Goal: Task Accomplishment & Management: Complete application form

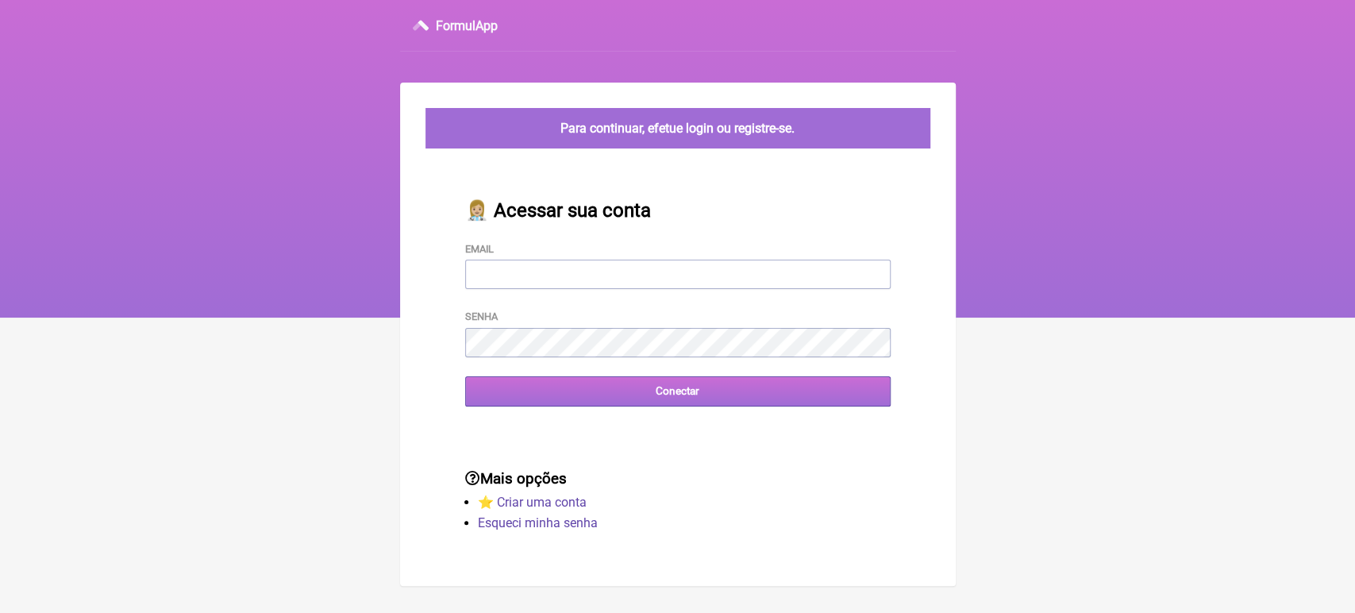
type input "[EMAIL_ADDRESS][DOMAIN_NAME]"
click at [605, 392] on input "Conectar" at bounding box center [678, 390] width 426 height 29
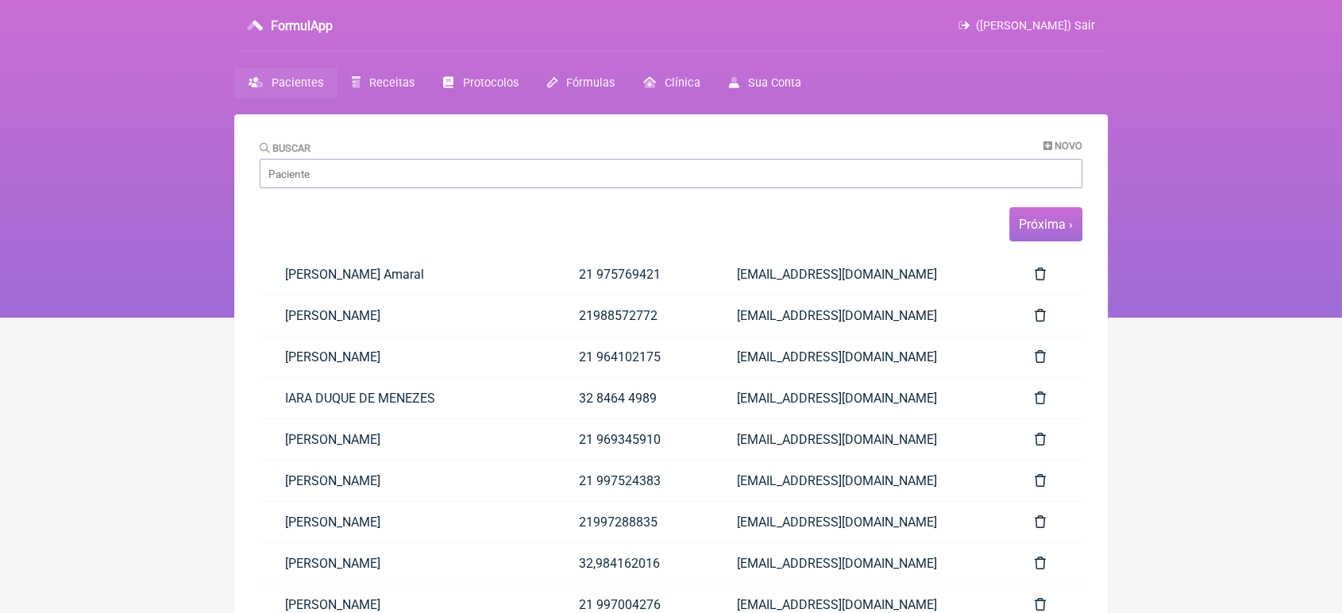
click at [1035, 234] on span "Próxima ›" at bounding box center [1045, 224] width 73 height 34
click at [370, 84] on span "Receitas" at bounding box center [391, 82] width 45 height 13
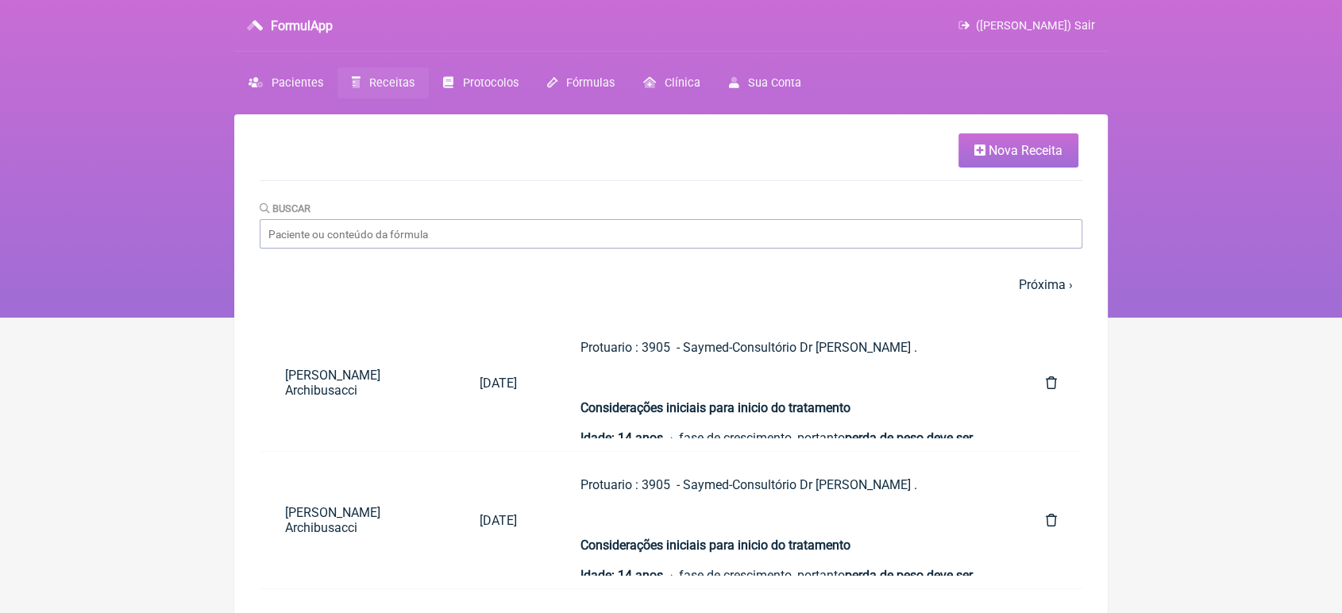
click at [1024, 147] on span "Nova Receita" at bounding box center [1026, 150] width 74 height 15
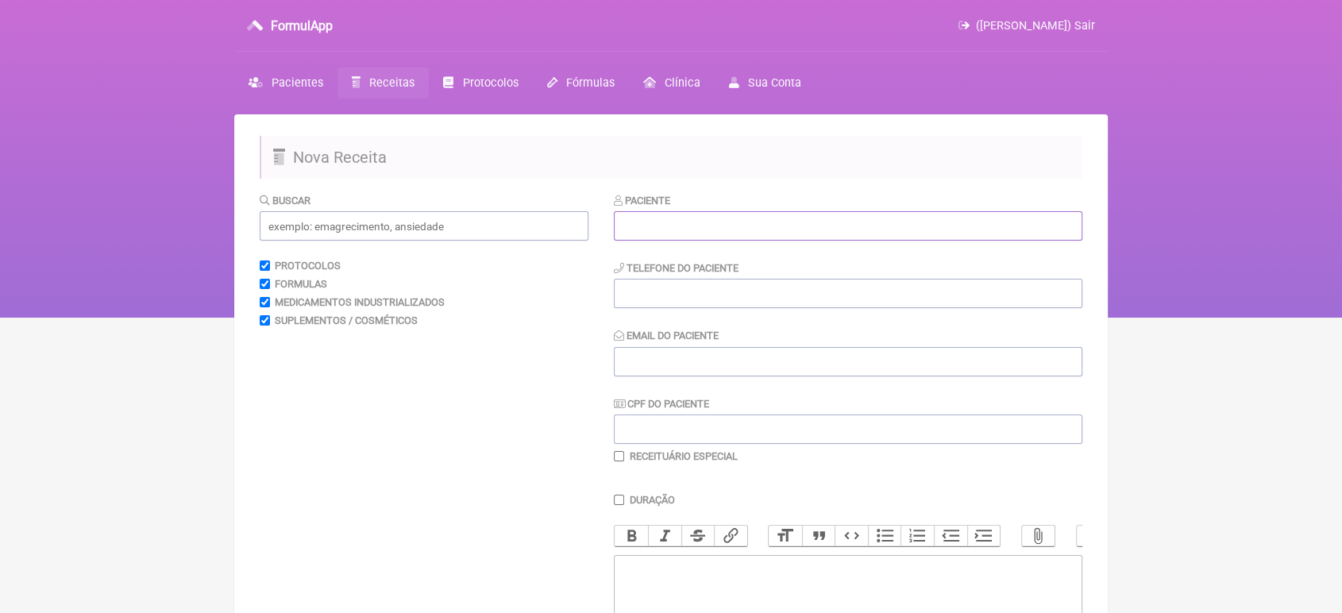
click at [648, 216] on input "text" at bounding box center [848, 225] width 468 height 29
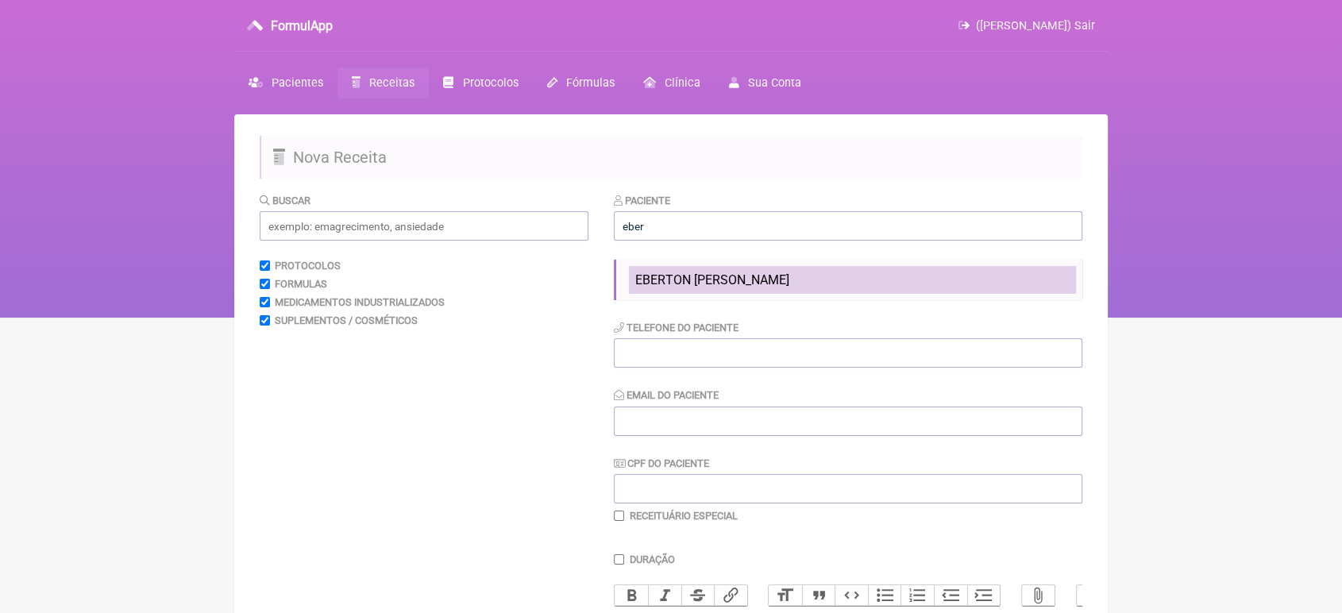
click at [697, 292] on li "EBERTON DECOTHÉ THOMPSON" at bounding box center [852, 280] width 447 height 28
type input "EBERTON DECOTHÉ THOMPSON"
type input "28 998858614"
type input "VINI_PASCHOAL@YAHOO.COM.BR"
type input "XXXXXXXXXXX"
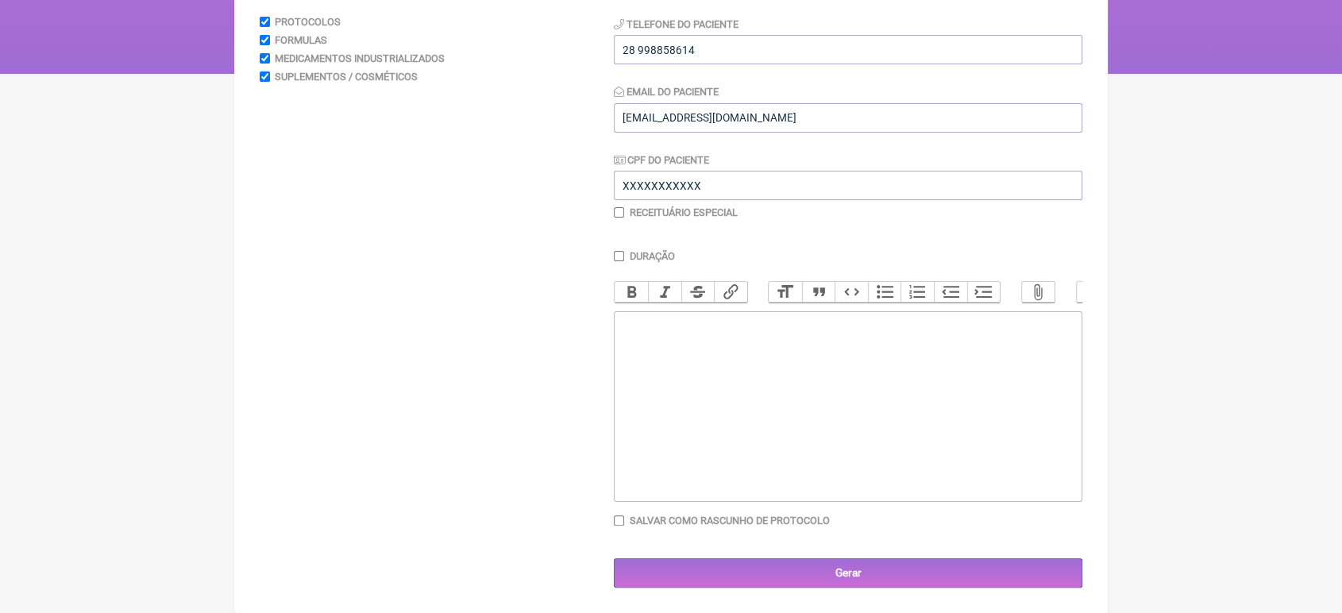
scroll to position [263, 0]
click at [1026, 341] on trix-editor at bounding box center [848, 406] width 468 height 191
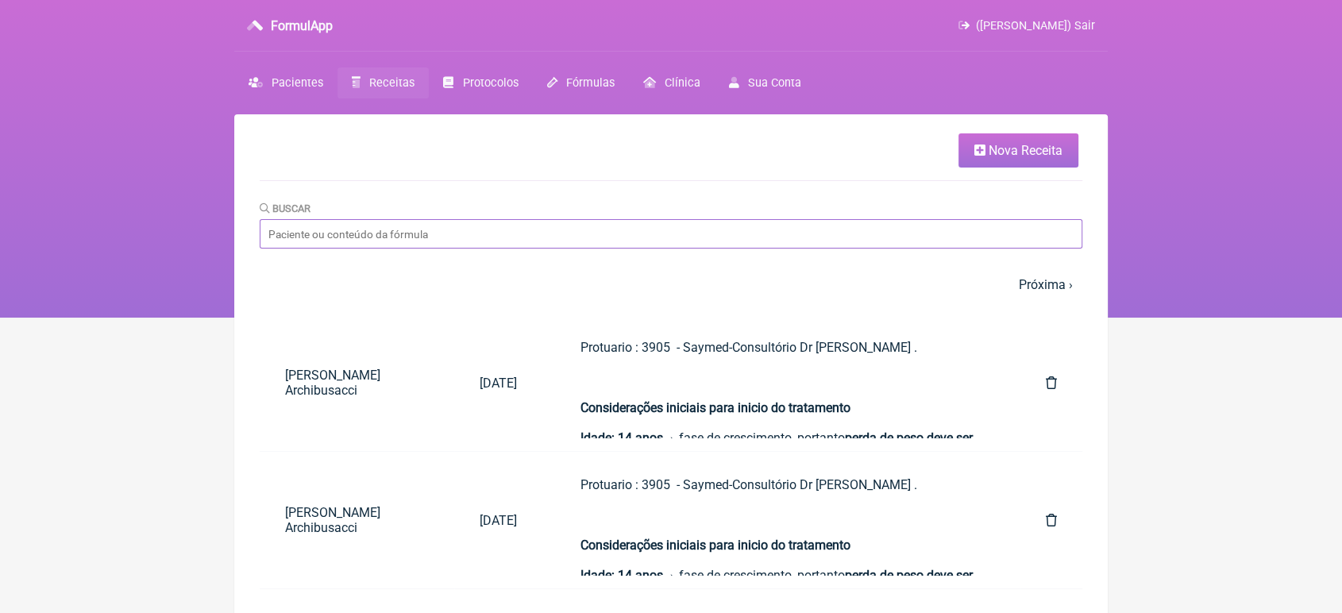
click at [341, 233] on input "Buscar" at bounding box center [671, 233] width 823 height 29
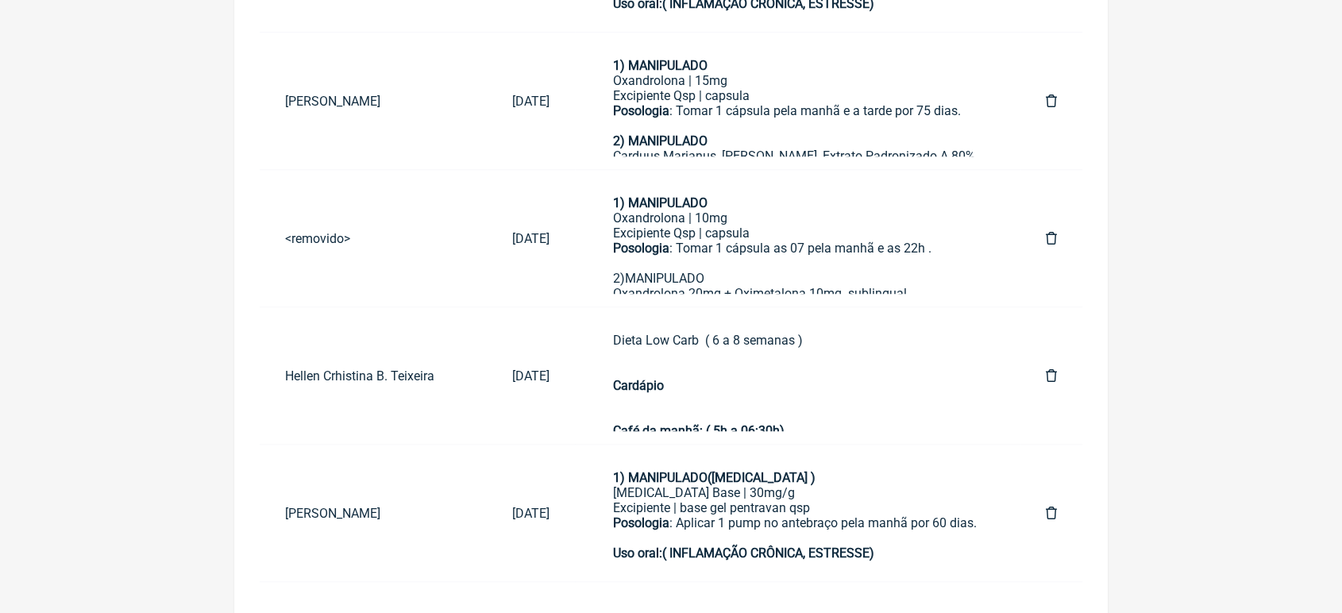
scroll to position [7424, 0]
type input "eberton"
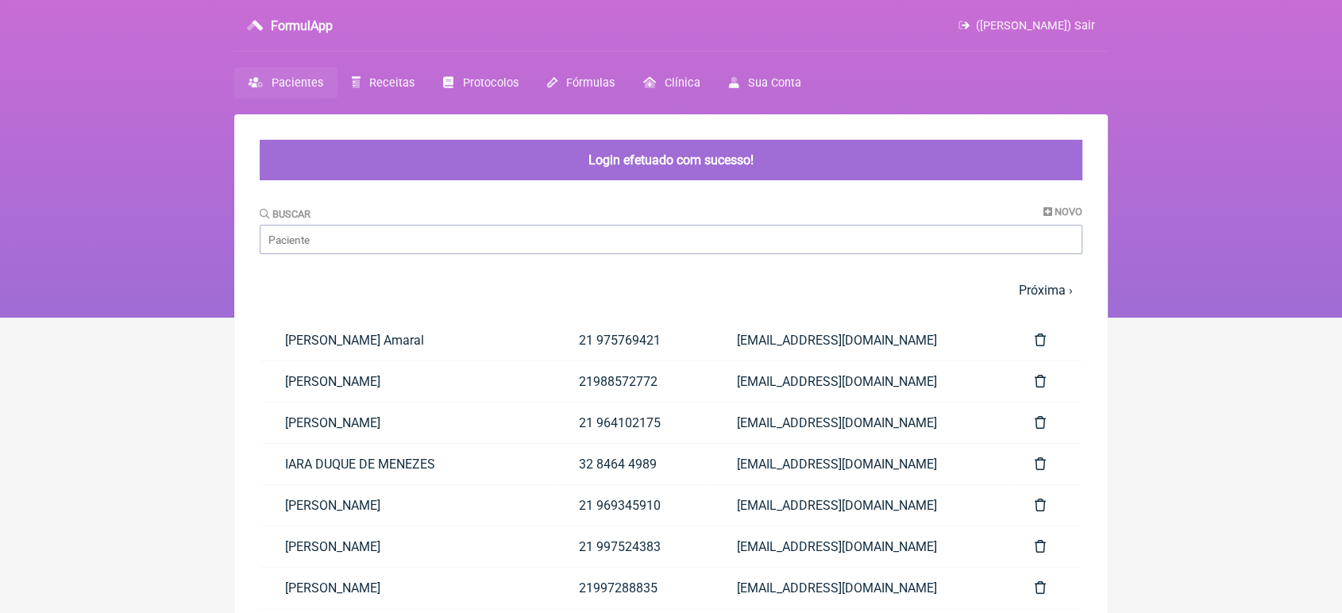
click at [286, 218] on label "Buscar" at bounding box center [285, 214] width 51 height 12
click at [286, 225] on input "Buscar" at bounding box center [671, 239] width 823 height 29
click at [300, 237] on input "Buscar" at bounding box center [671, 239] width 823 height 29
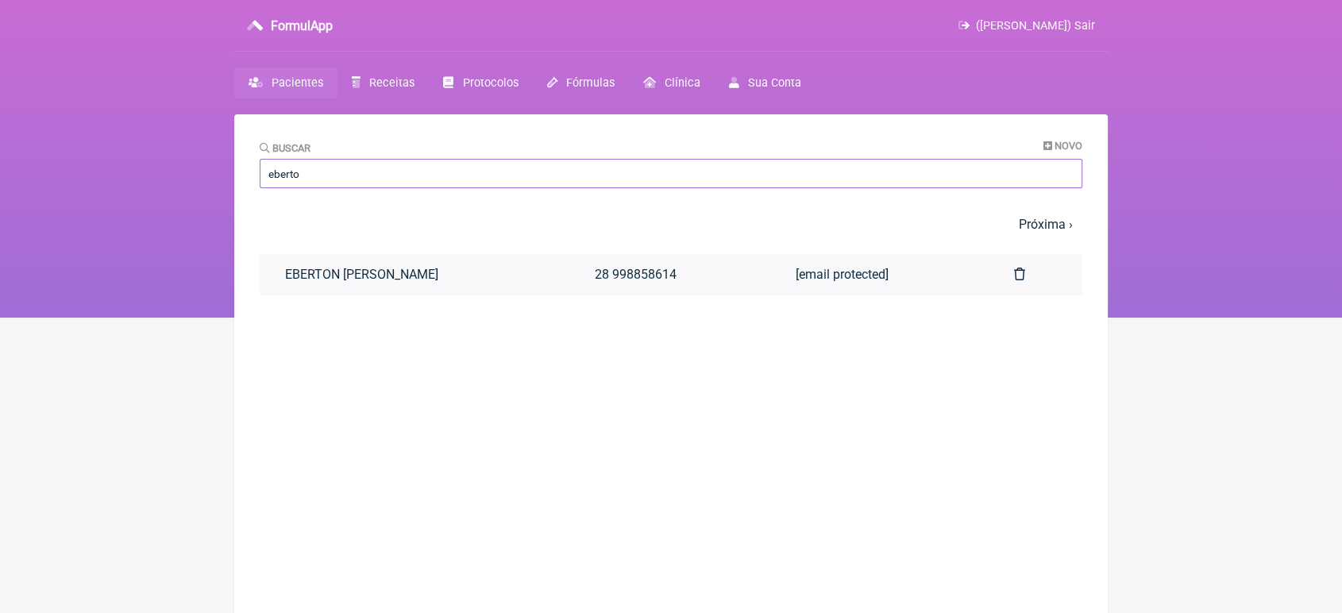
type input "eberto"
click at [318, 270] on link "EBERTON [PERSON_NAME]" at bounding box center [415, 274] width 310 height 40
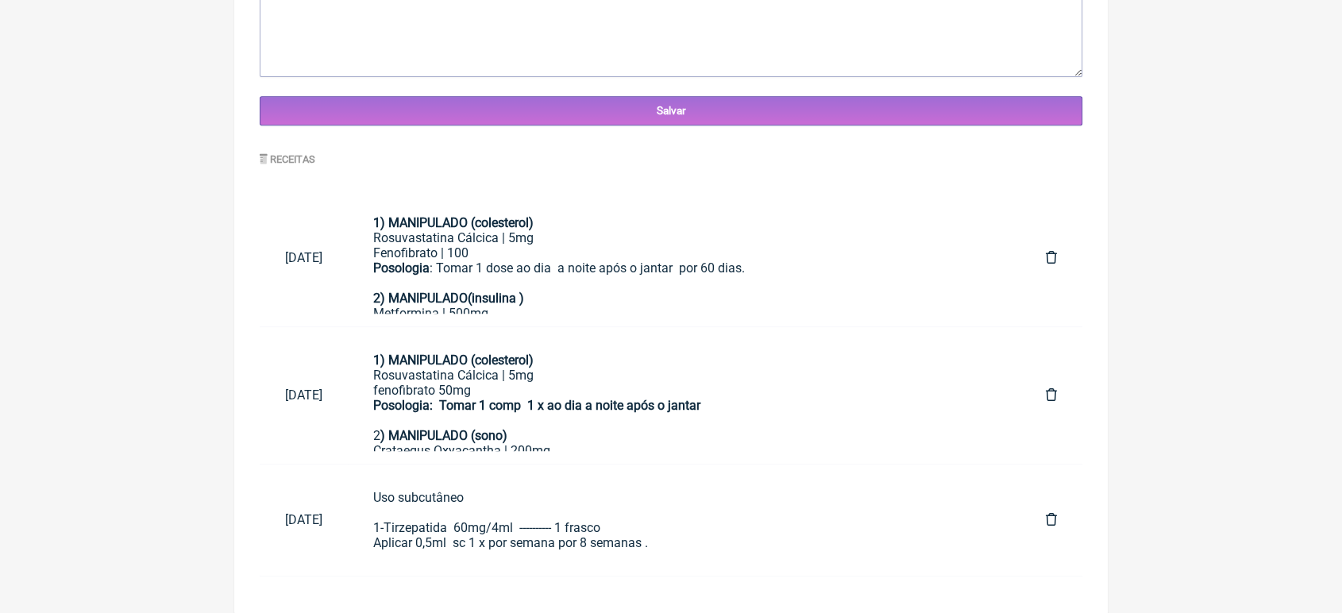
scroll to position [666, 0]
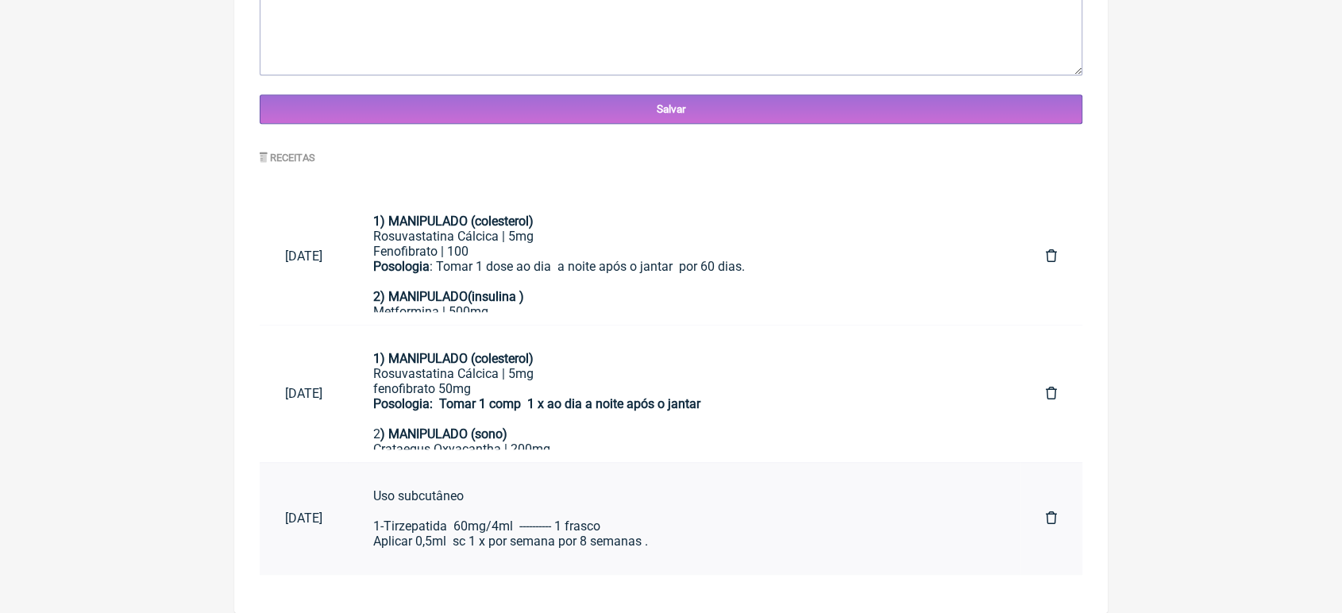
click at [462, 538] on div "Uso subcutâneo 1-Tirzepatida 60mg/4ml ---------- 1 frasco Aplicar 0,5ml sc 1 x …" at bounding box center [684, 518] width 622 height 60
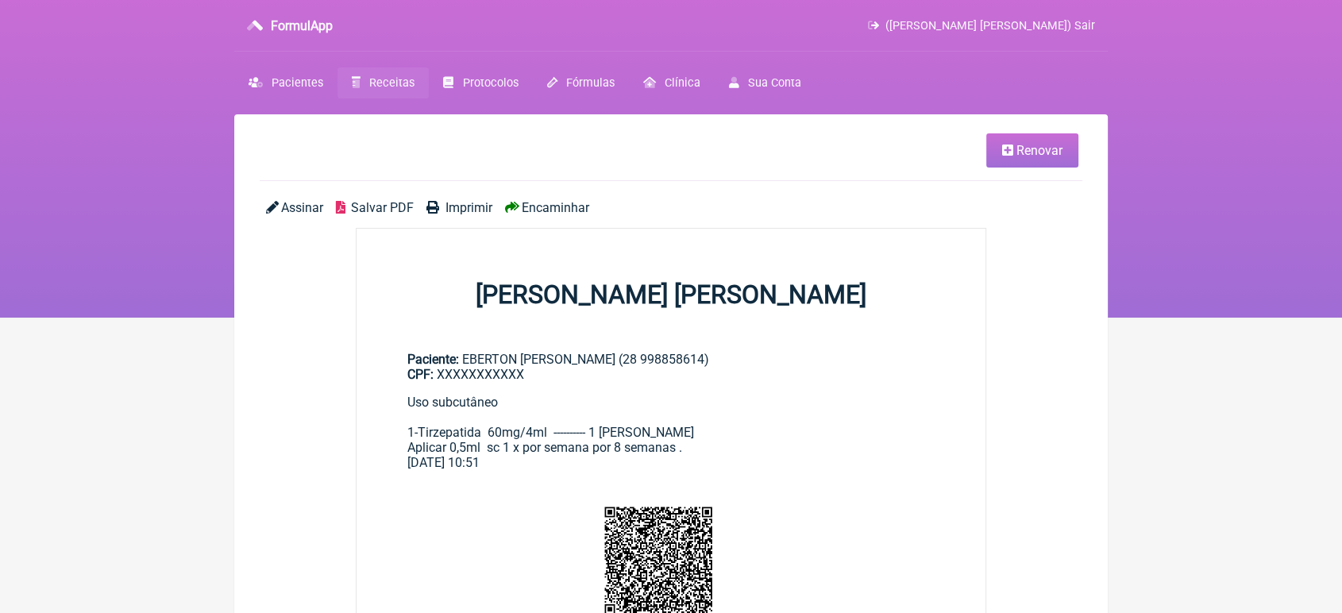
click at [1017, 164] on link "Renovar" at bounding box center [1032, 150] width 92 height 34
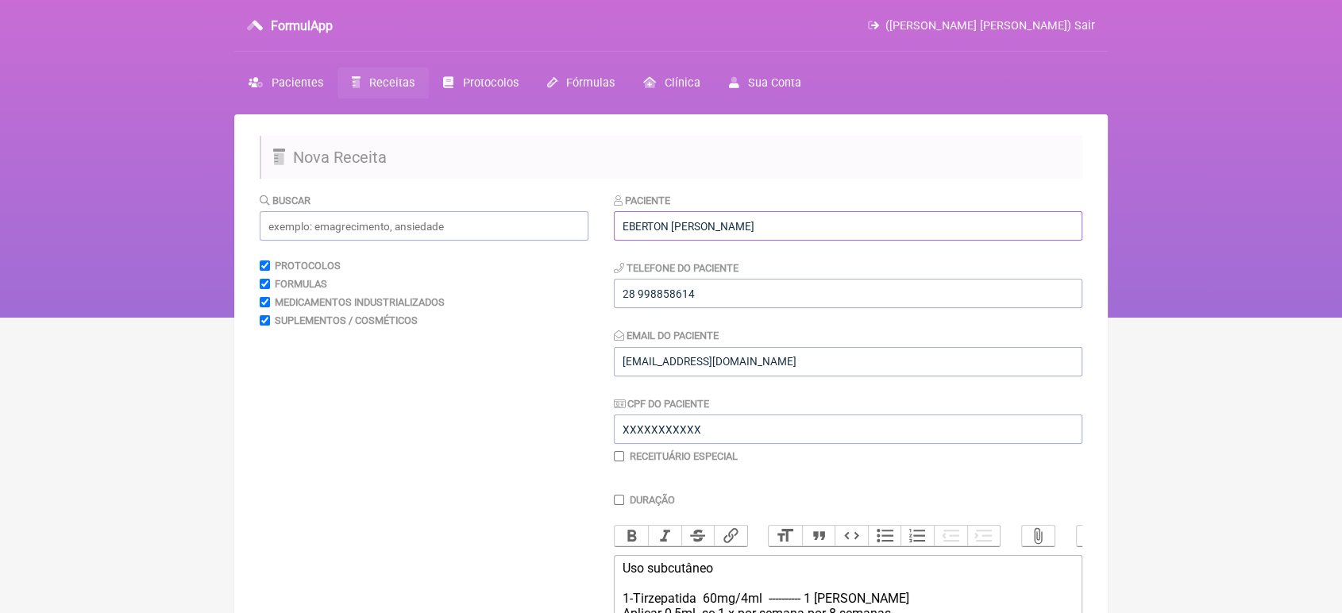
click at [927, 216] on input "EBERTON [PERSON_NAME]" at bounding box center [848, 225] width 468 height 29
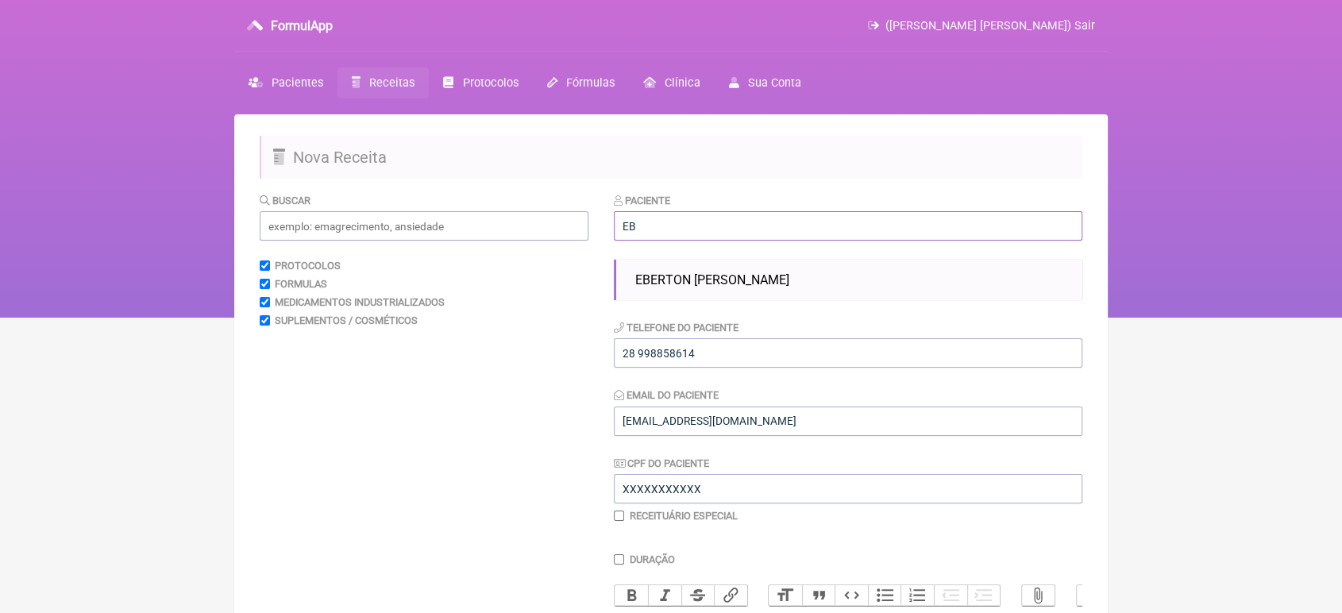
type input "E"
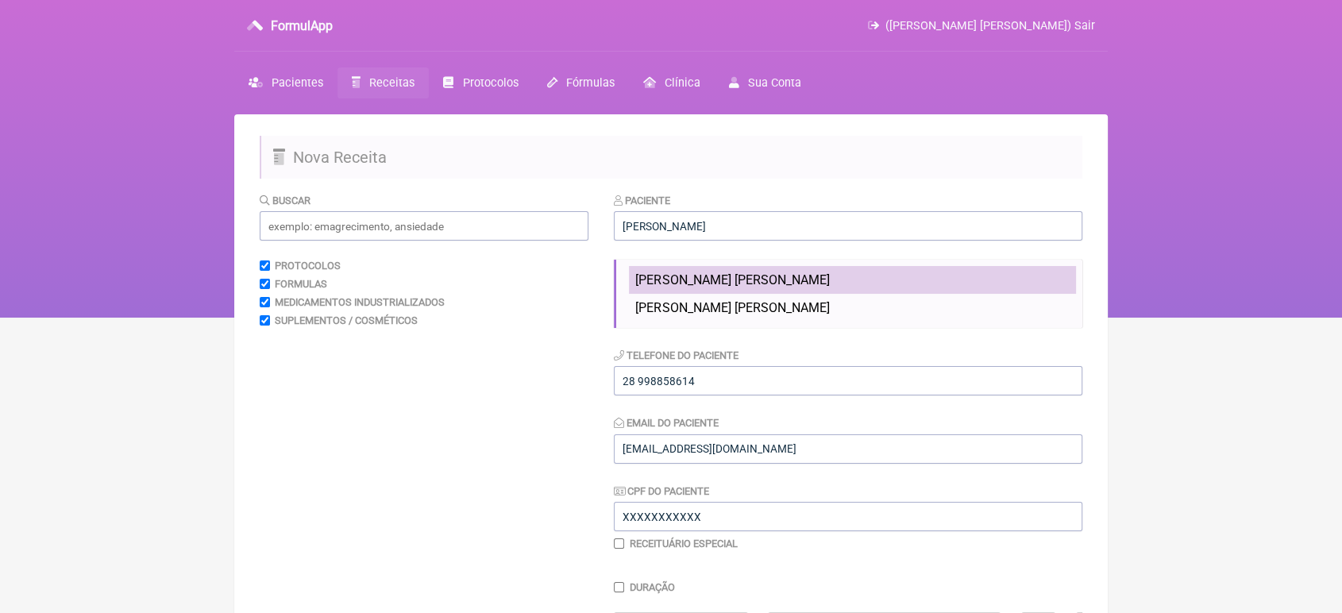
click at [728, 280] on span "José Marcello Figueira Rodrigues" at bounding box center [732, 279] width 194 height 15
type input "José Marcello Figueira Rodrigues"
type input "21993661195"
type input "[EMAIL_ADDRESS][DOMAIN_NAME]"
type input "07680028770"
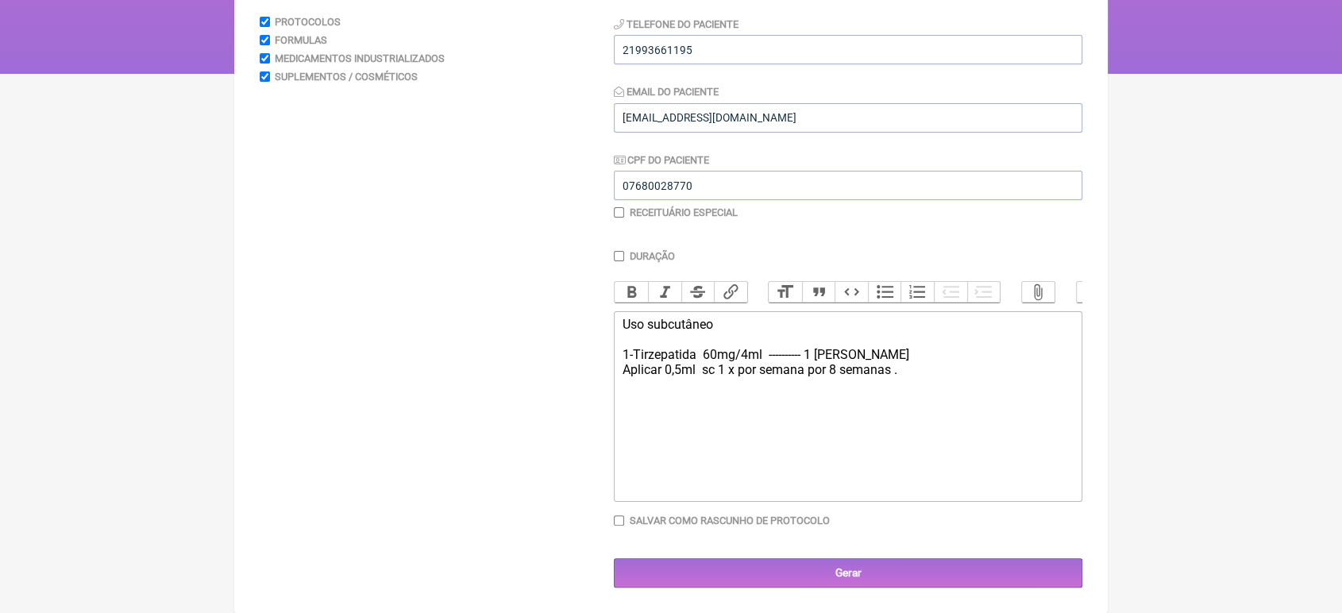
scroll to position [252, 0]
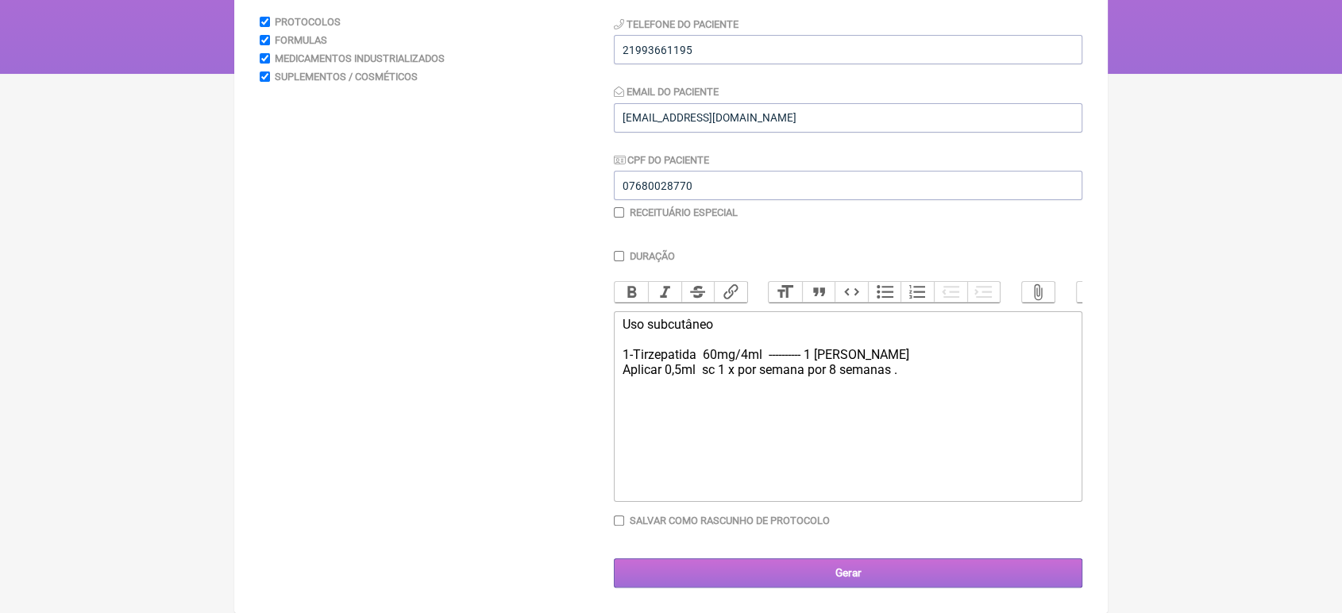
click at [858, 588] on input "Gerar" at bounding box center [848, 572] width 468 height 29
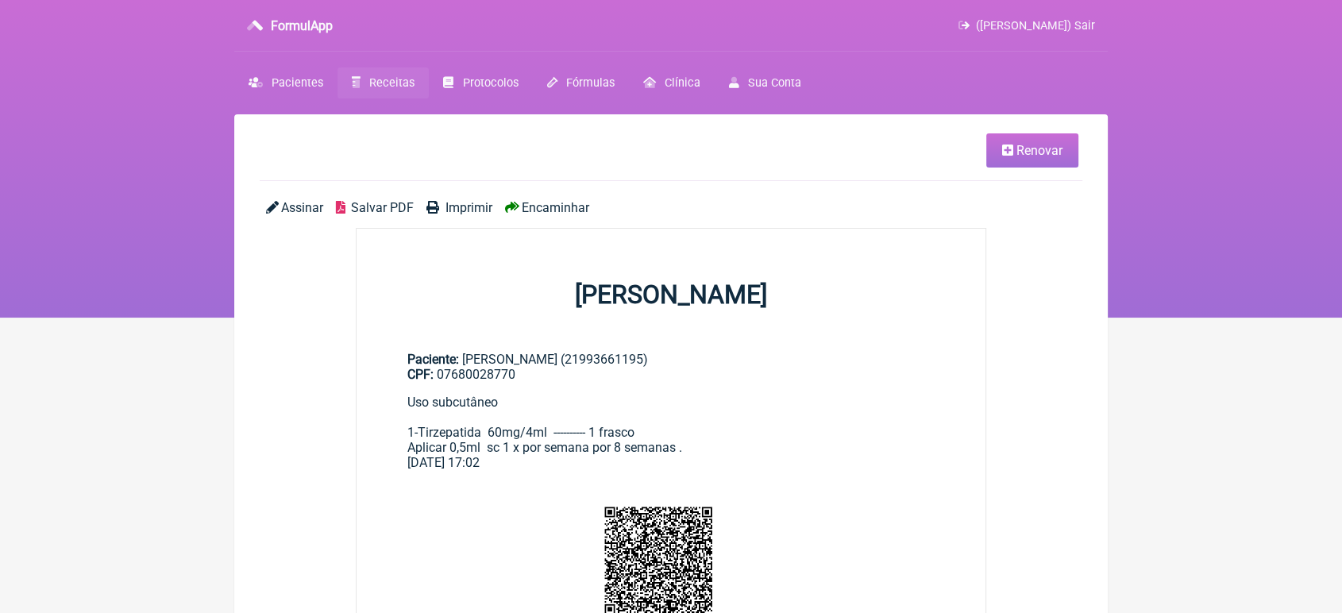
click at [561, 206] on span "Encaminhar" at bounding box center [555, 207] width 67 height 15
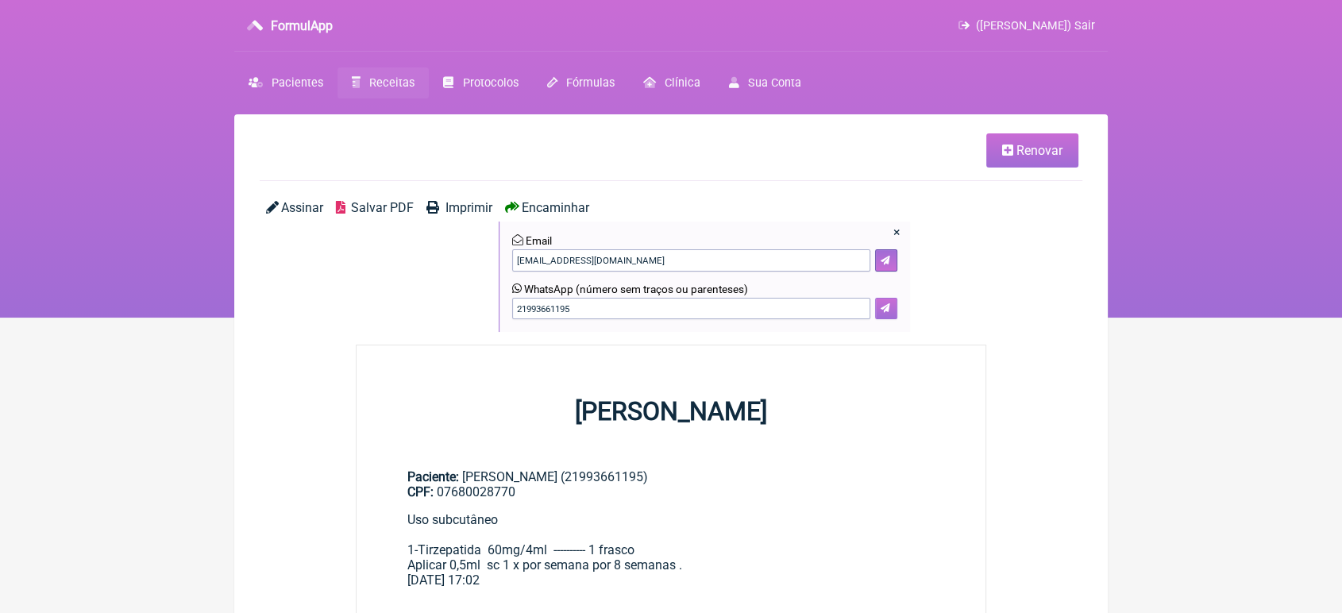
click at [885, 310] on icon at bounding box center [886, 308] width 10 height 10
click at [1045, 155] on span "Renovar" at bounding box center [1039, 150] width 46 height 15
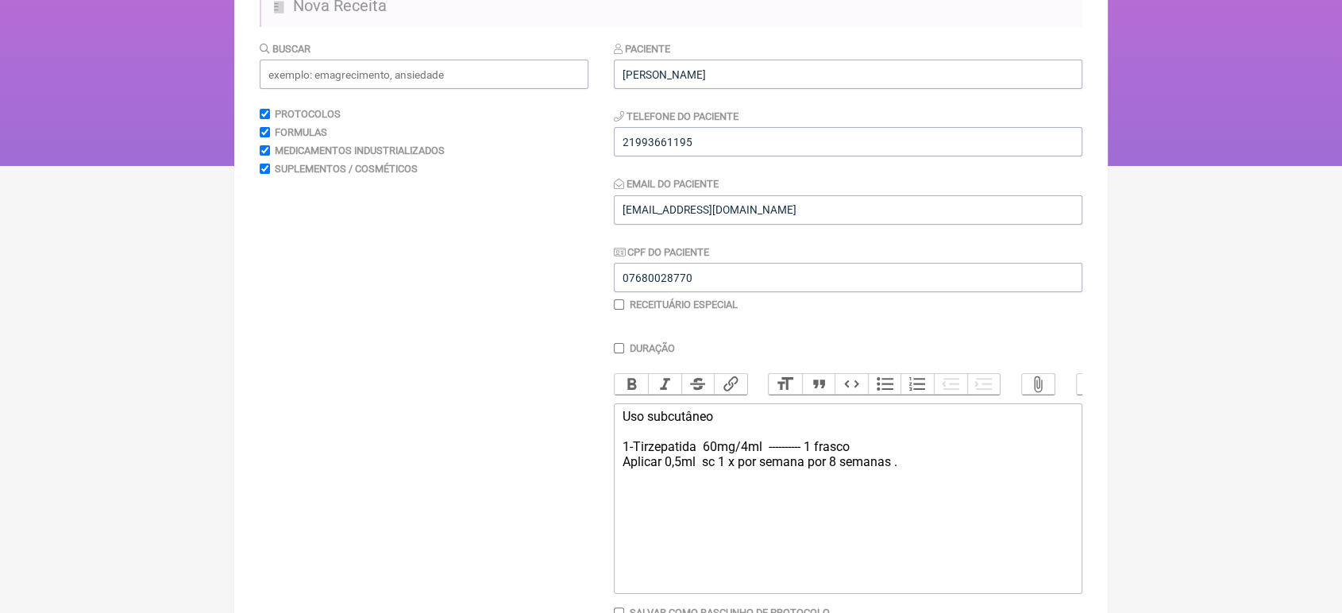
scroll to position [145, 0]
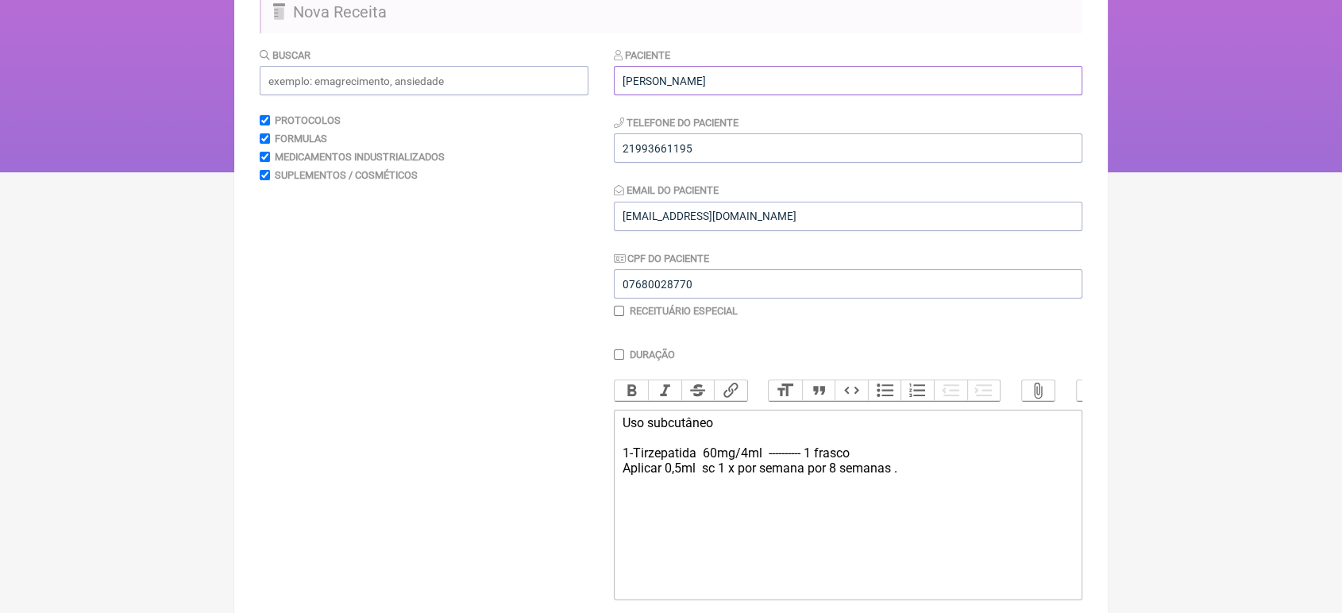
click at [898, 68] on input "José Marcello Figueira Rodrigues" at bounding box center [848, 80] width 468 height 29
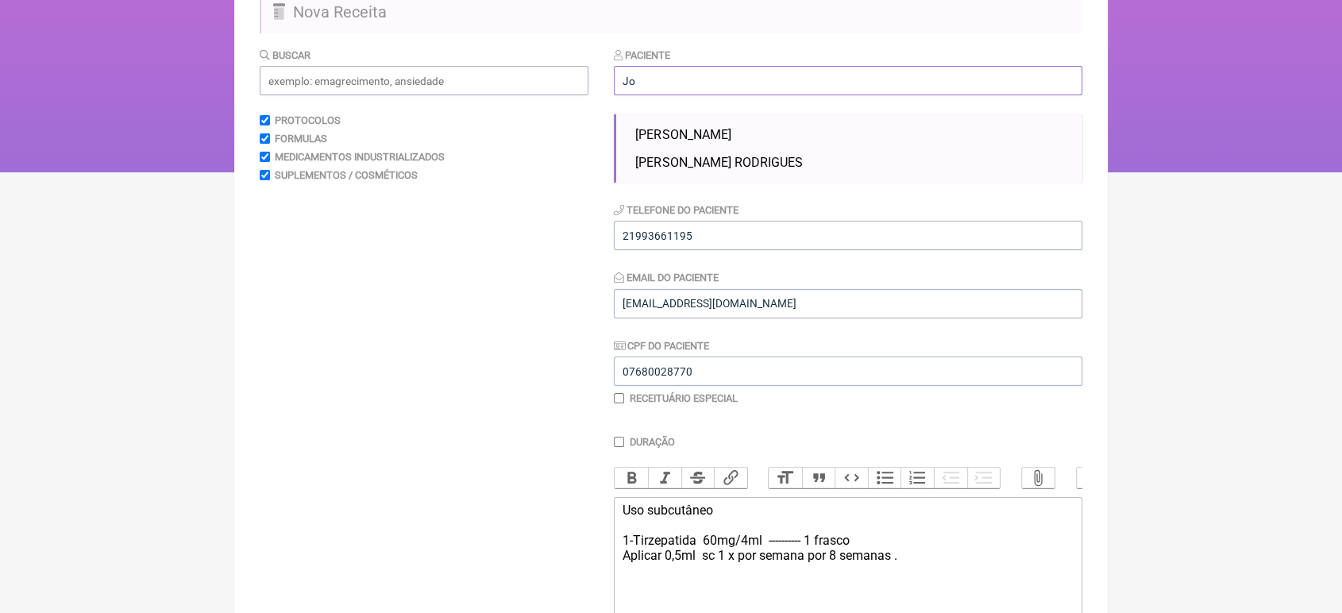
type input "J"
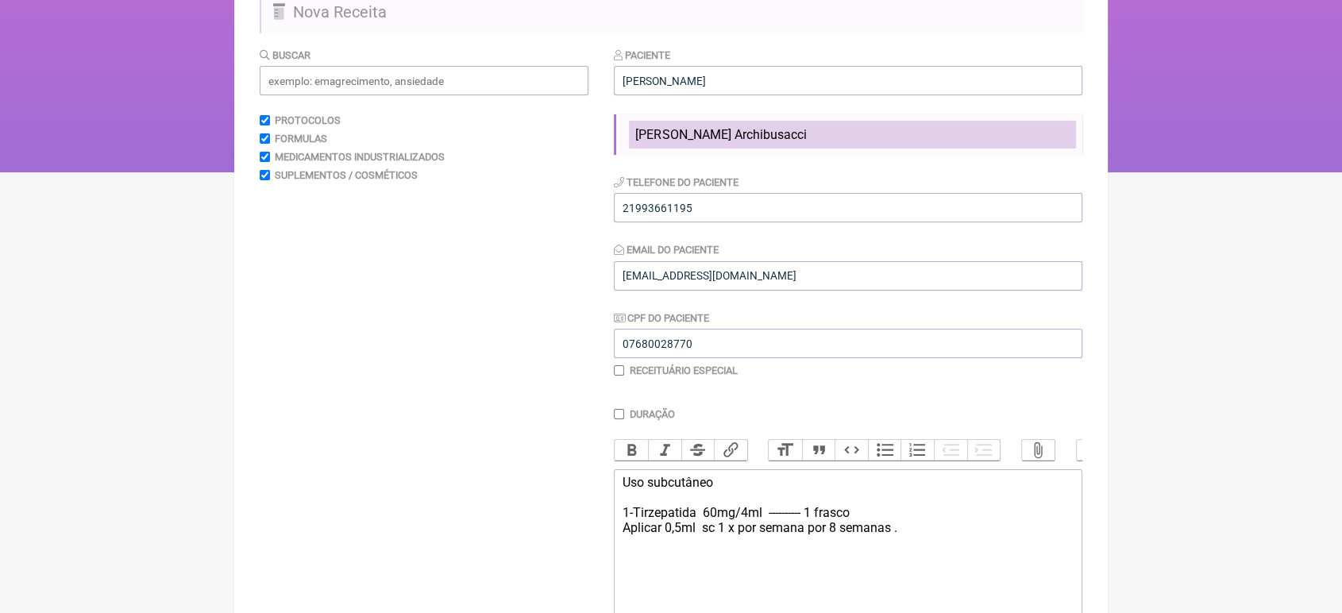
click at [800, 122] on li "Nicholas Rebouças Archibusacci" at bounding box center [852, 135] width 447 height 28
type input "Nicholas Rebouças Archibusacci"
type input "21 981766062"
type input "19767920706"
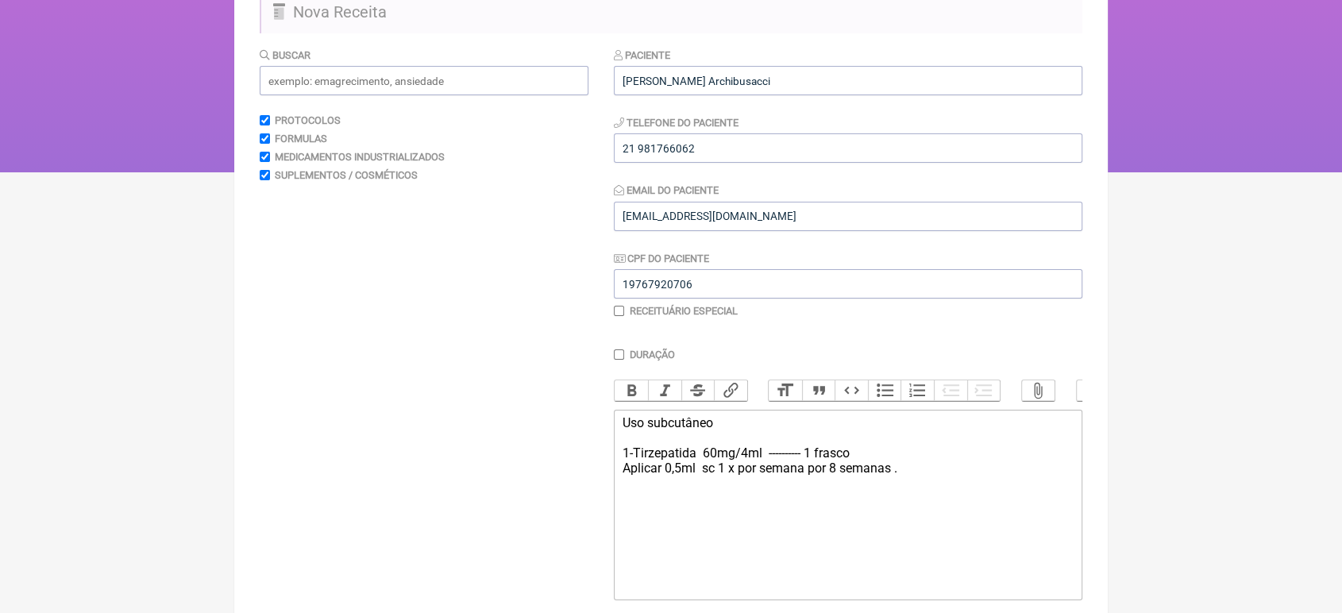
scroll to position [263, 0]
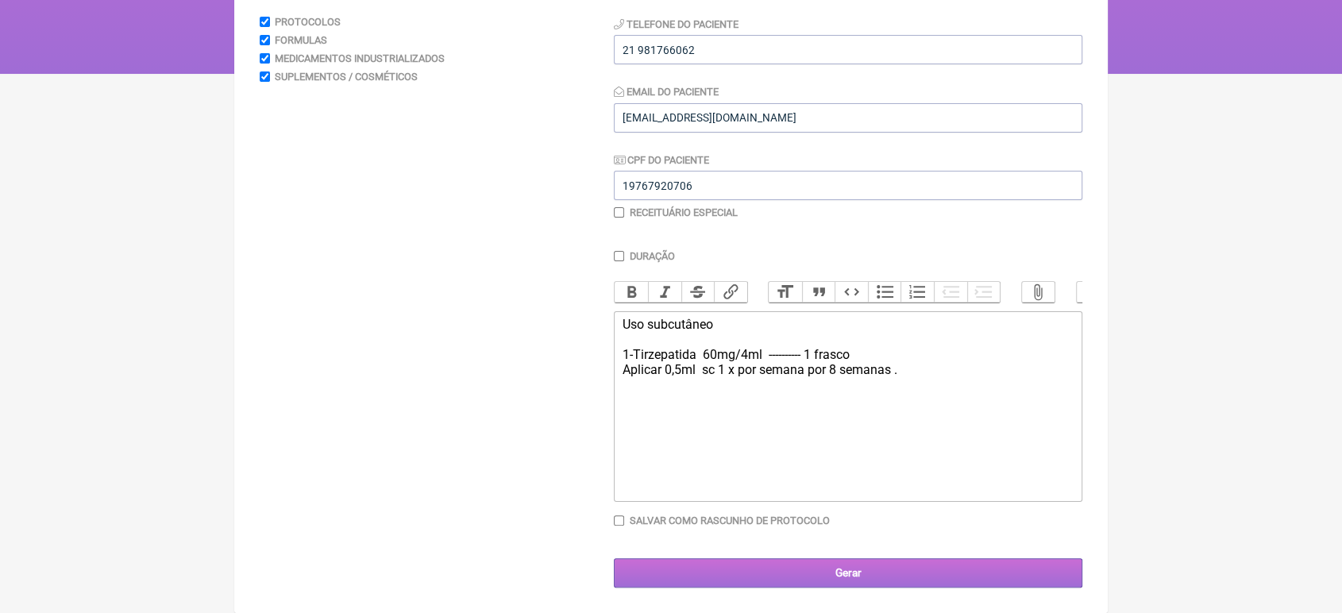
click at [809, 576] on input "Gerar" at bounding box center [848, 572] width 468 height 29
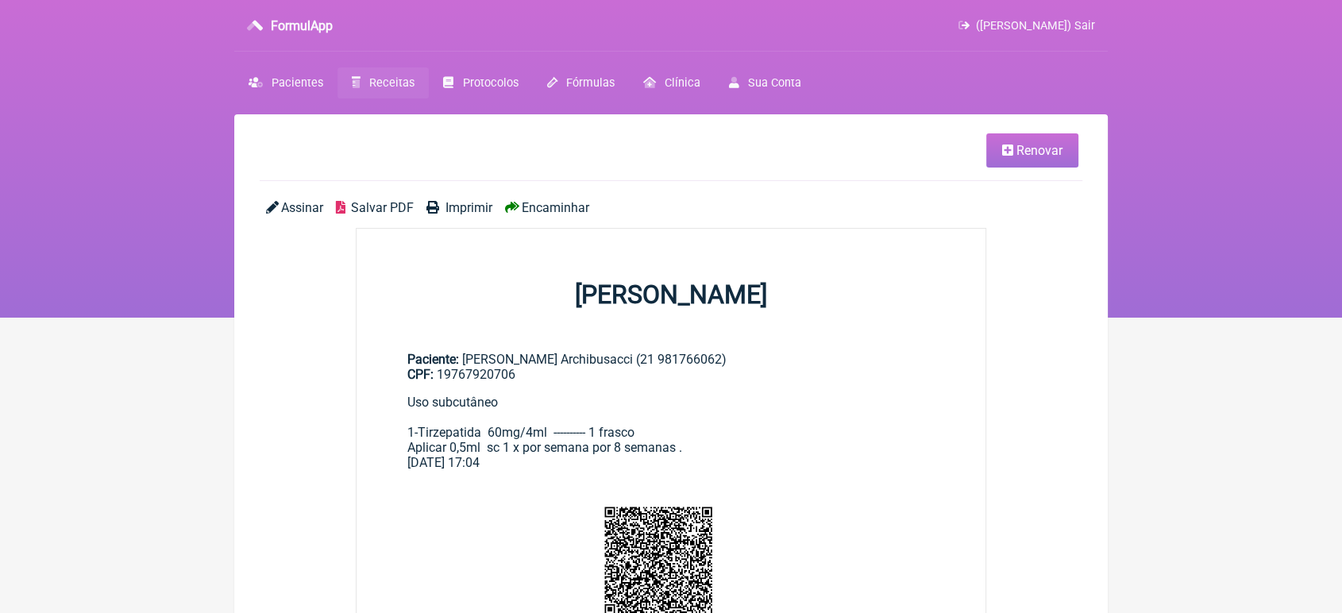
click at [533, 201] on span "Encaminhar" at bounding box center [555, 207] width 67 height 15
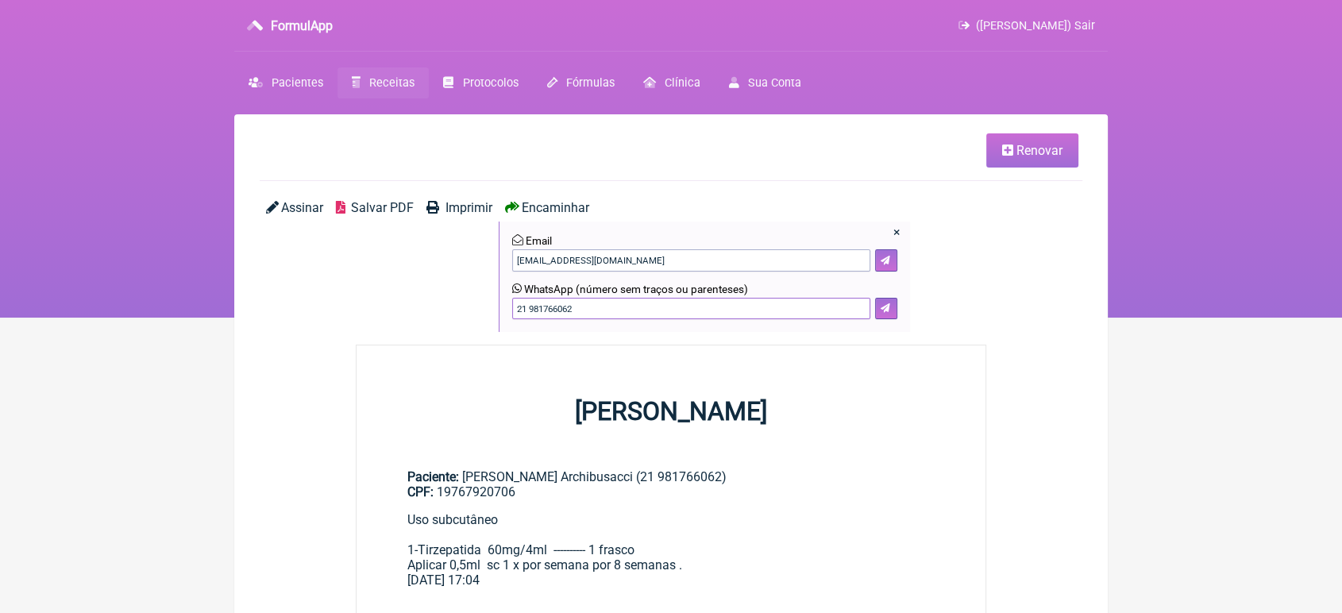
click at [742, 301] on input "21 981766062" at bounding box center [691, 309] width 358 height 22
type input "21 993661195"
click at [890, 304] on button at bounding box center [886, 309] width 22 height 22
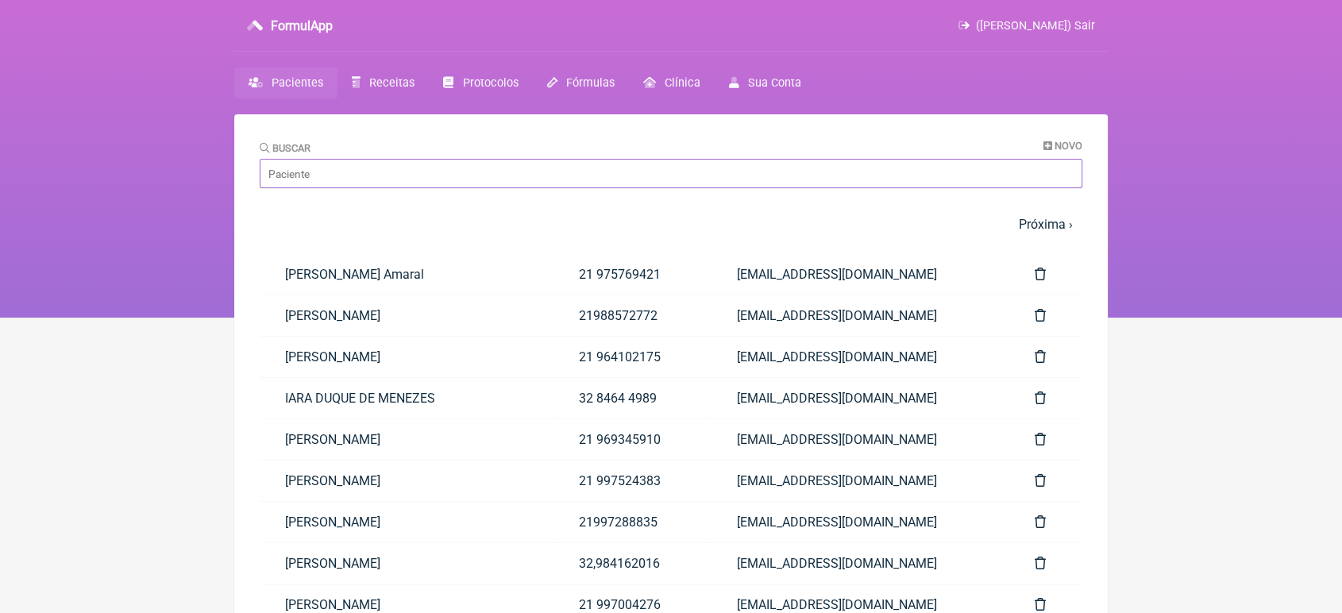
click at [341, 160] on input "Buscar" at bounding box center [671, 173] width 823 height 29
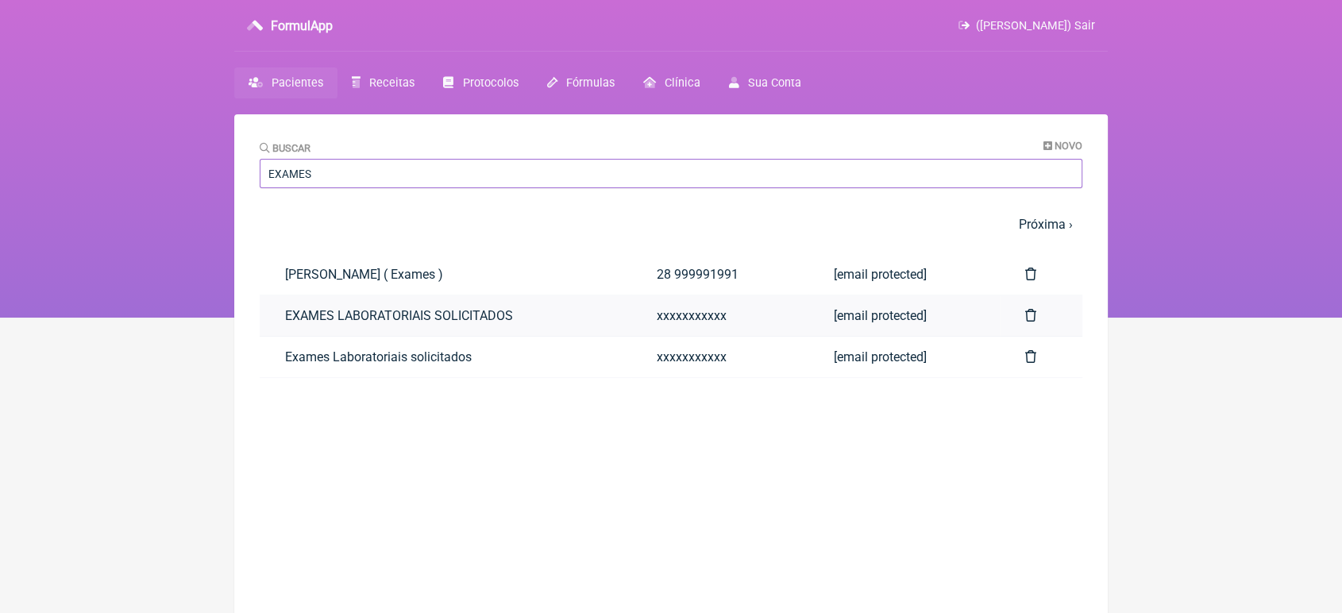
type input "EXAMES"
click at [432, 313] on link "EXAMES LABORATORIAIS SOLICITADOS" at bounding box center [446, 315] width 372 height 40
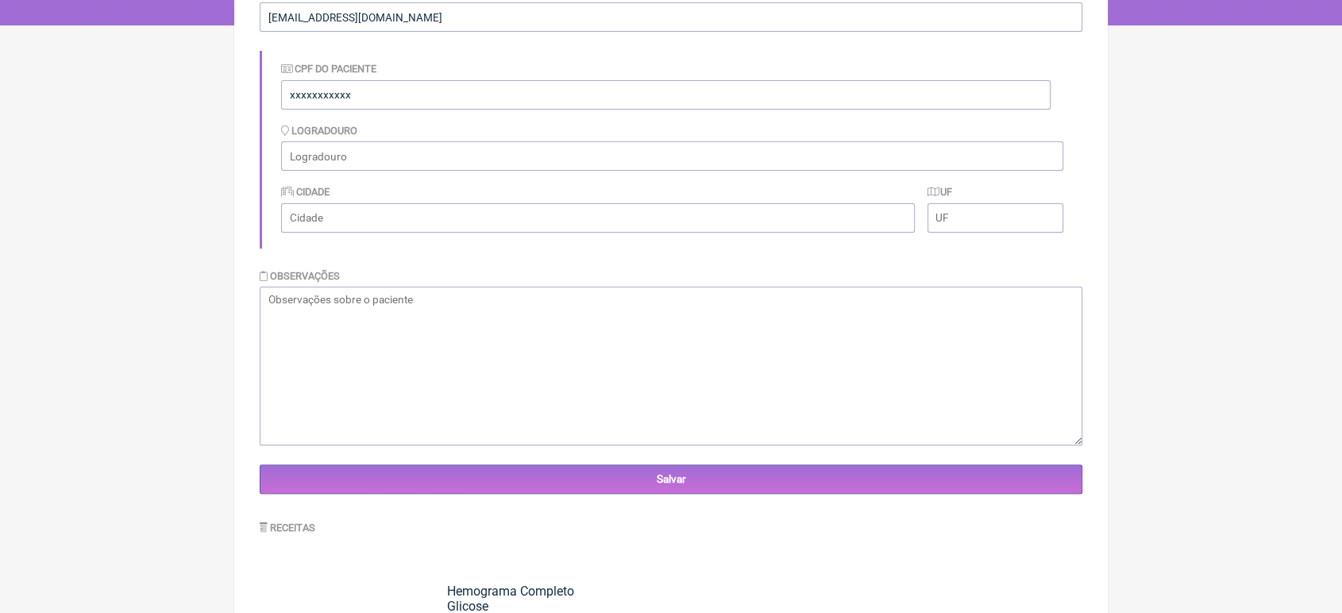
scroll to position [557, 0]
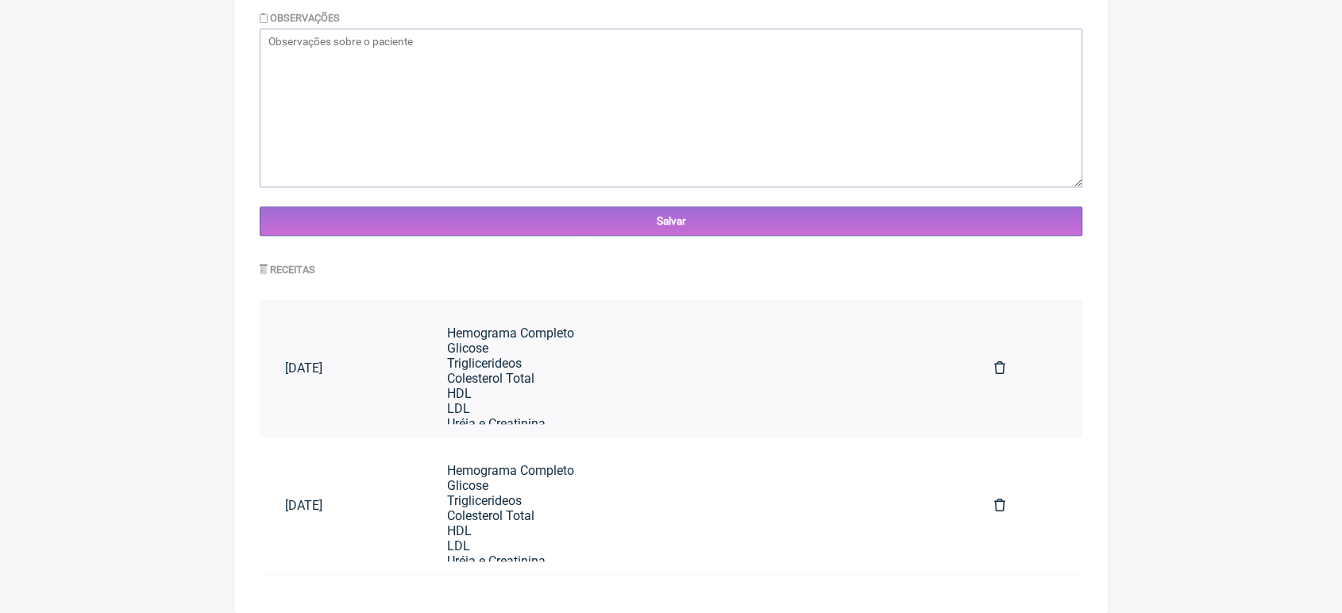
click at [644, 384] on div "Hemograma Completo Glicose Triglicerideos Colesterol Total HDL LDL Uréia e Crea…" at bounding box center [694, 582] width 495 height 513
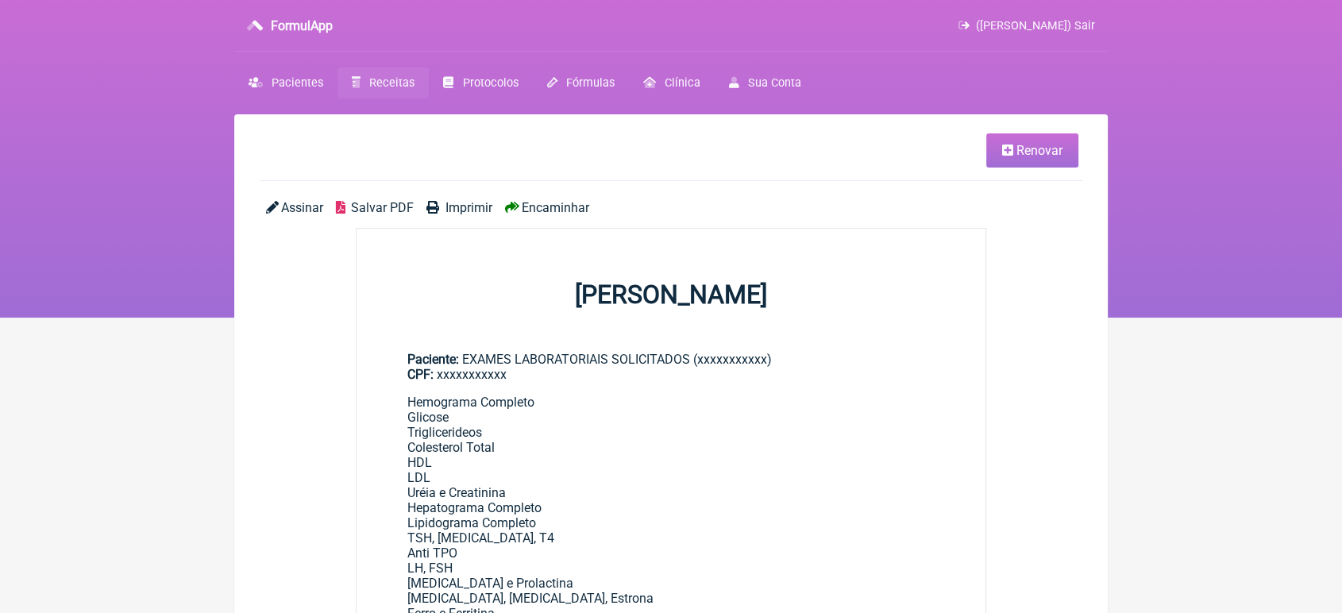
click at [1058, 144] on span "Renovar" at bounding box center [1039, 150] width 46 height 15
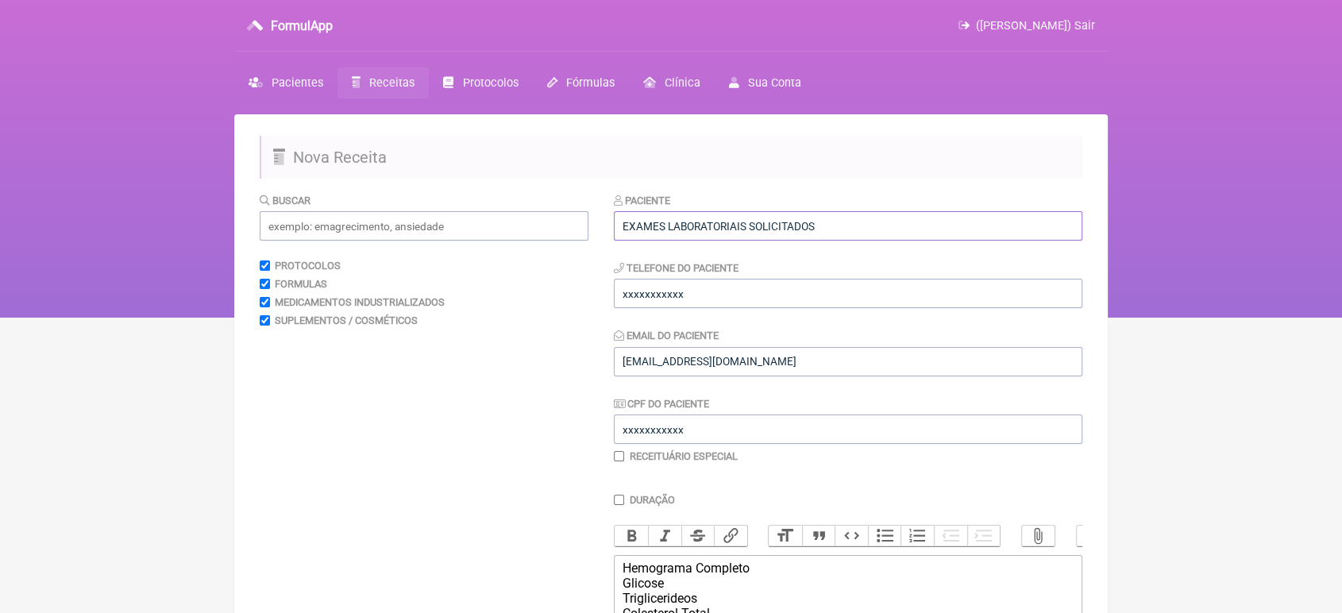
click at [911, 220] on input "EXAMES LABORATORIAIS SOLICITADOS" at bounding box center [848, 225] width 468 height 29
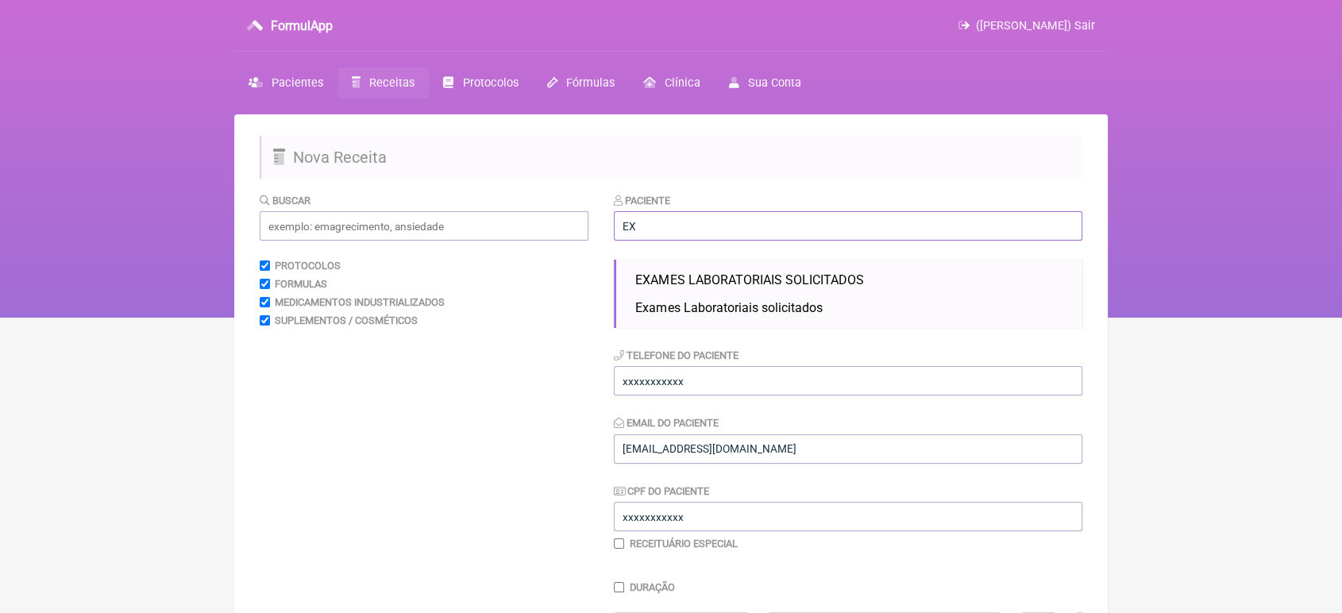
type input "E"
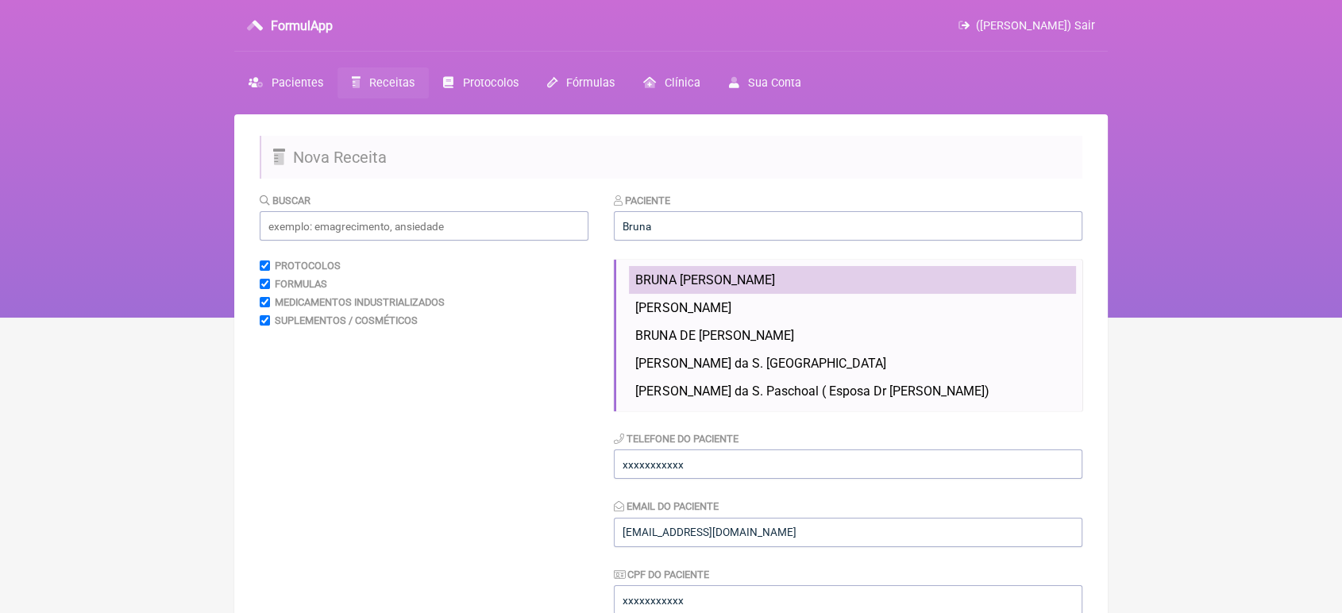
click at [774, 287] on span "BRUNA [PERSON_NAME]" at bounding box center [704, 279] width 139 height 15
type input "BRUNA [PERSON_NAME]"
type input "21 982221654"
type input "[EMAIL_ADDRESS][DOMAIN_NAME]"
type input "11902739779"
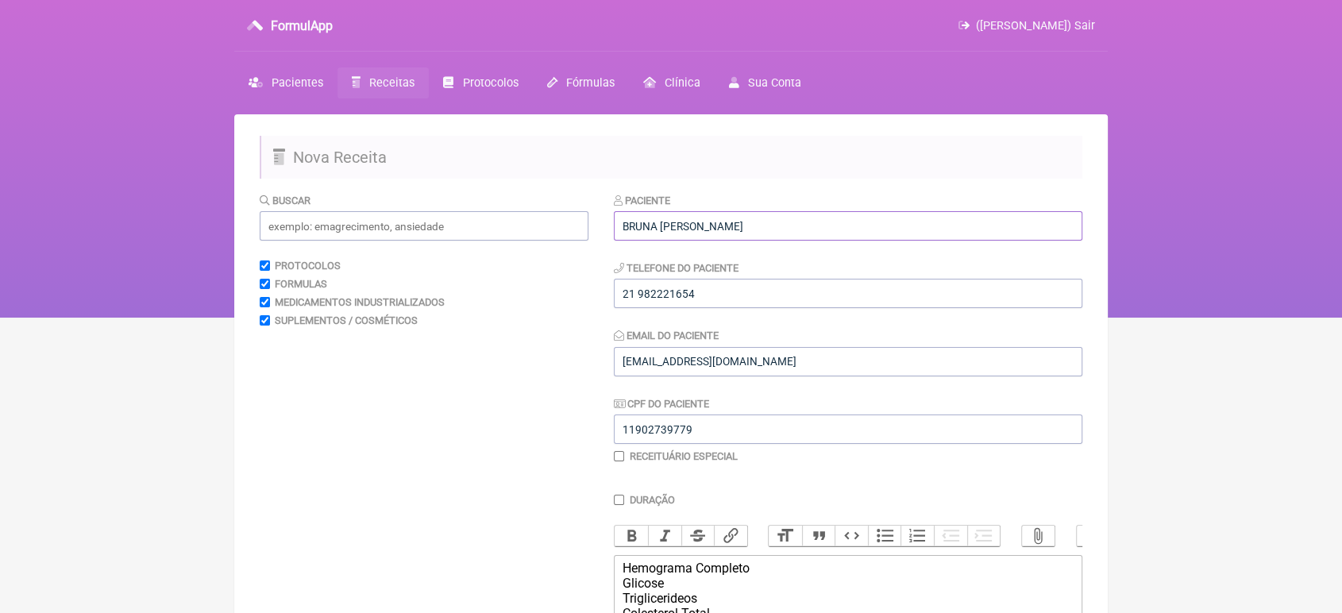
click at [838, 230] on input "BRUNA [PERSON_NAME]" at bounding box center [848, 225] width 468 height 29
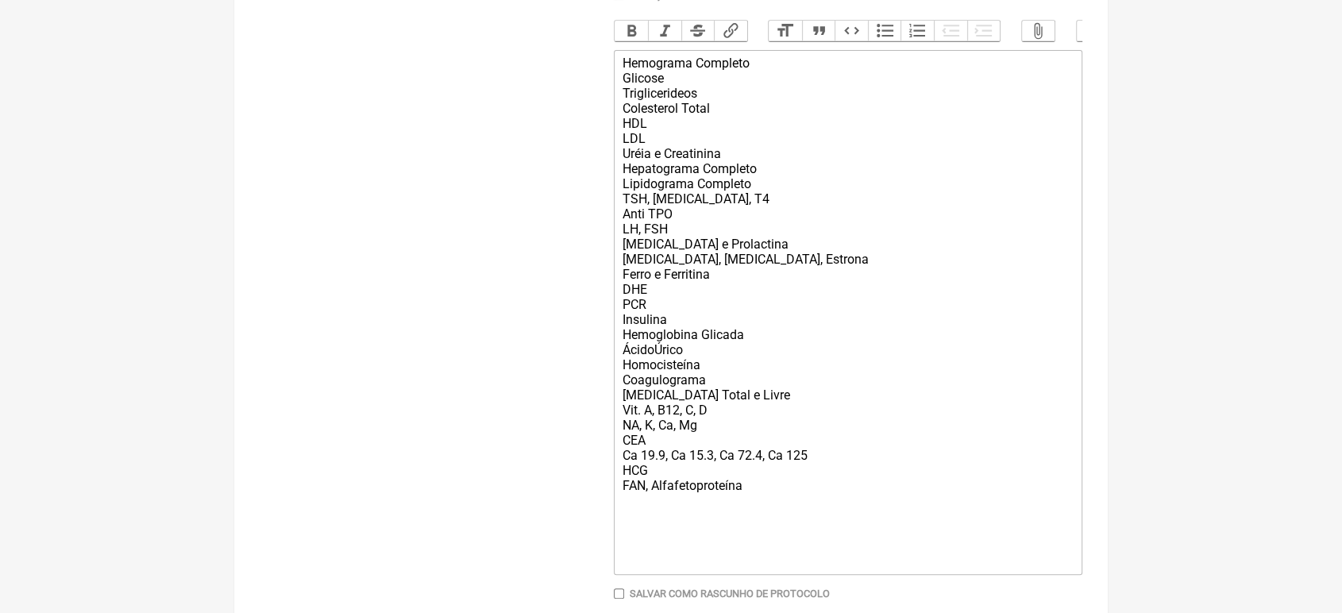
scroll to position [611, 0]
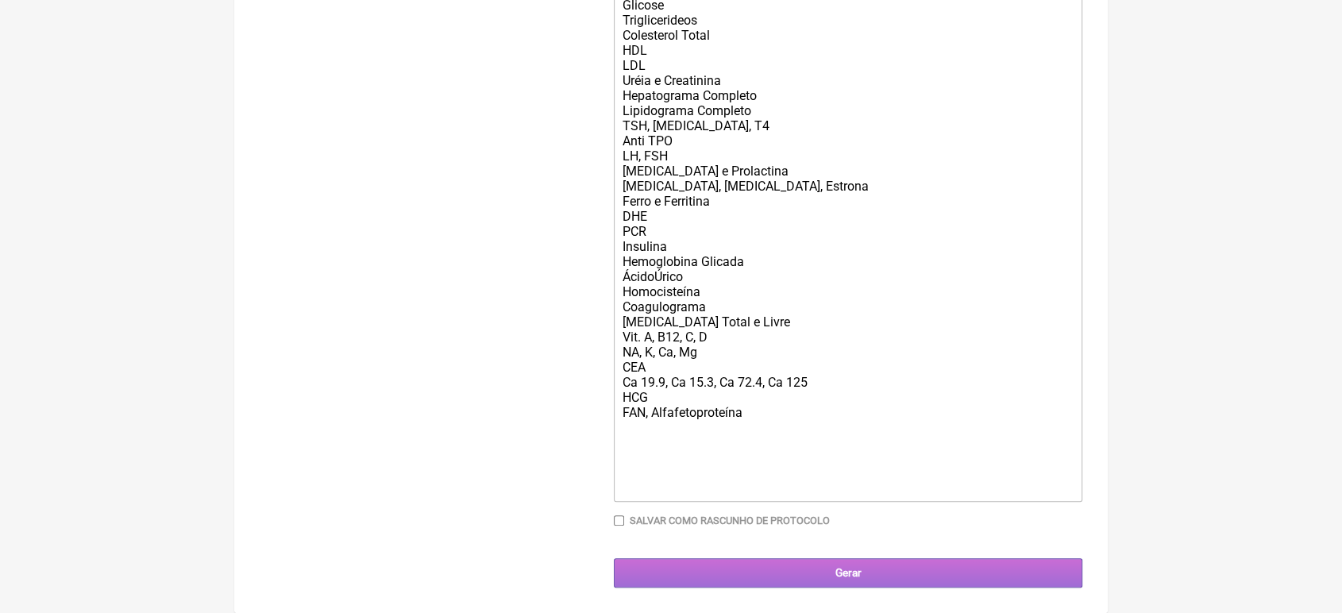
type input "BRUNA THAIS LIMA DE OLIVEIRA RAMOS"
click at [781, 576] on input "Gerar" at bounding box center [848, 572] width 468 height 29
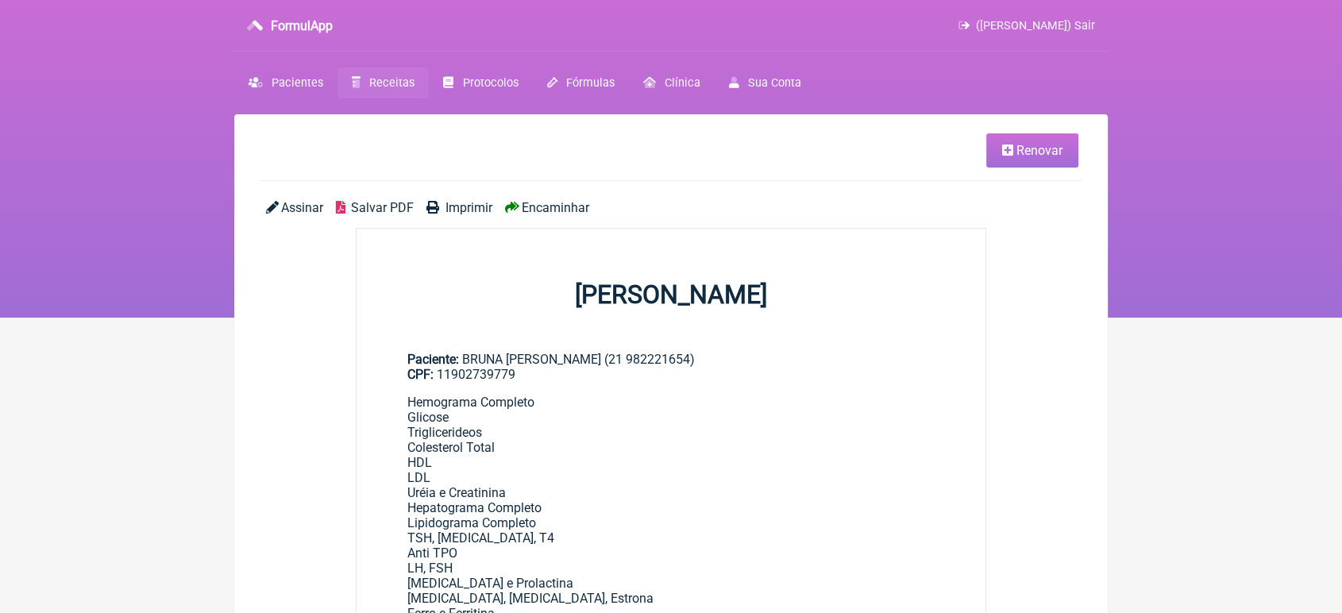
click at [524, 203] on span "Encaminhar" at bounding box center [555, 207] width 67 height 15
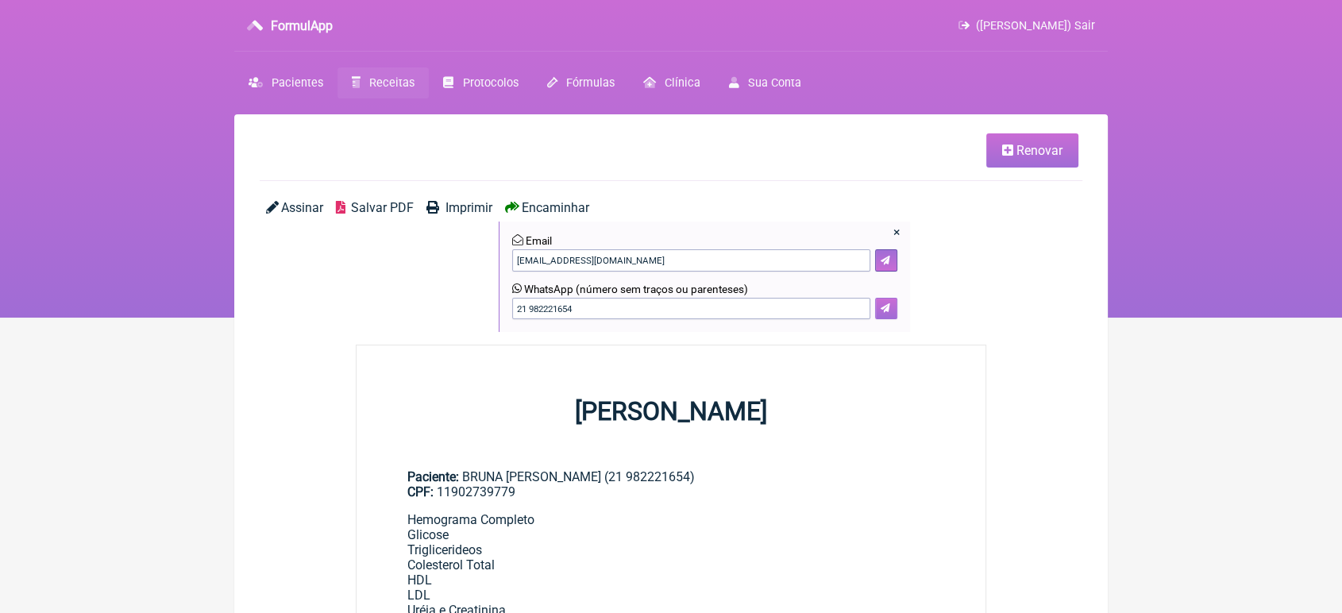
click at [892, 307] on button at bounding box center [886, 309] width 22 height 22
